Goal: Navigation & Orientation: Find specific page/section

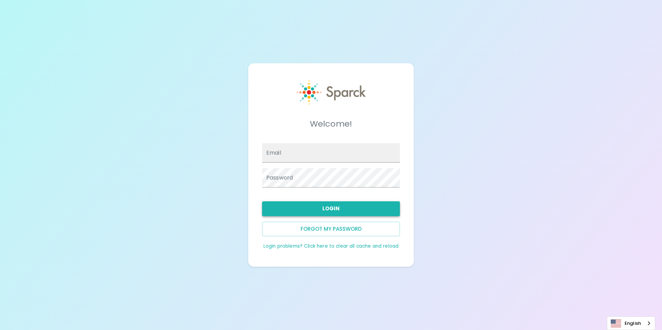
type input "[EMAIL_ADDRESS][DOMAIN_NAME]"
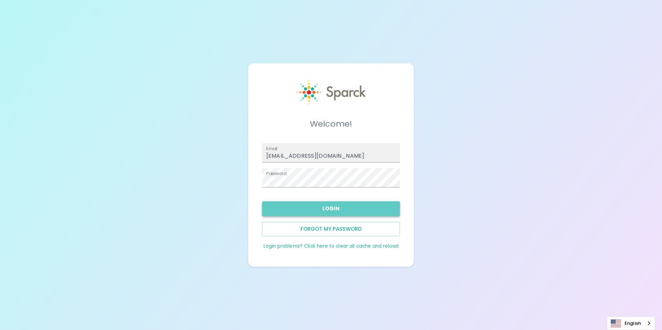
click at [336, 211] on button "Login" at bounding box center [331, 209] width 138 height 15
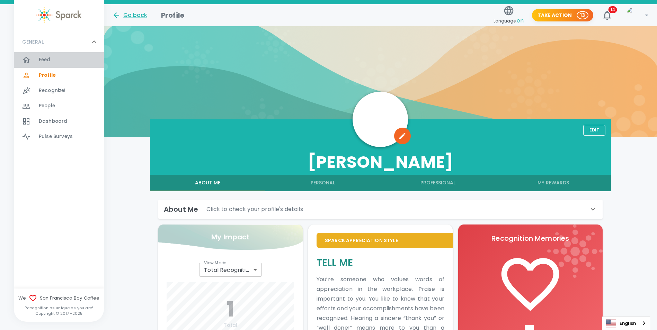
click at [47, 58] on span "Feed" at bounding box center [45, 59] width 12 height 7
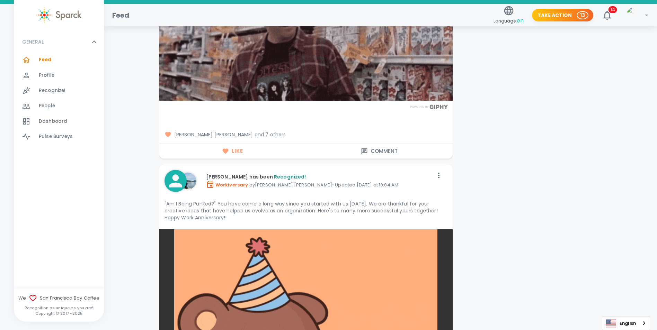
scroll to position [1974, 0]
